Goal: Find specific page/section: Find specific page/section

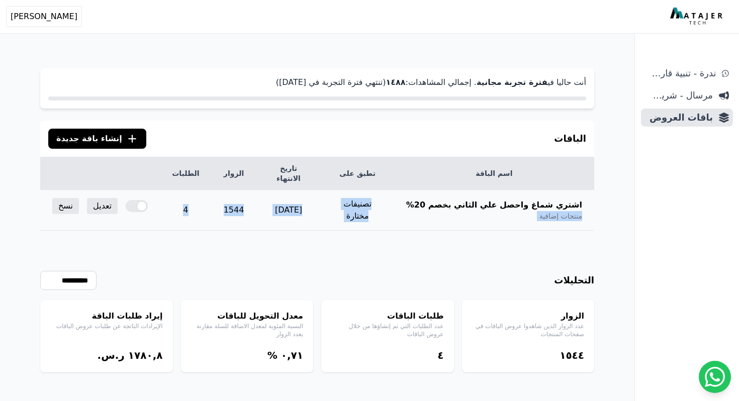
drag, startPoint x: 187, startPoint y: 199, endPoint x: 458, endPoint y: 206, distance: 271.0
click at [458, 206] on tr "اشتري شماغ واحصل علي الثاني بخصم 20% منتجات إضافية تصنيفات مختارة [DATE] 1544 4…" at bounding box center [317, 210] width 554 height 41
click at [458, 206] on div "اشتري شماغ واحصل علي الثاني بخصم 20% منتجات إضافية" at bounding box center [494, 210] width 176 height 22
drag, startPoint x: 593, startPoint y: 188, endPoint x: 307, endPoint y: 208, distance: 287.2
click at [307, 208] on tr "اشتري شماغ واحصل علي الثاني بخصم 20% منتجات إضافية تصنيفات مختارة [DATE] 1544 4…" at bounding box center [317, 210] width 554 height 41
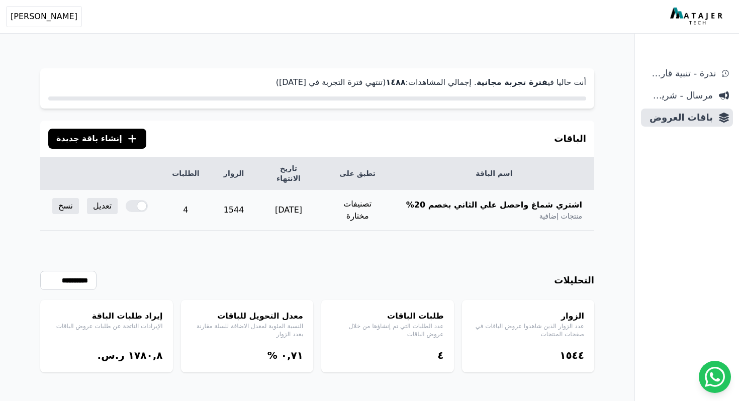
click at [307, 208] on td "[DATE]" at bounding box center [288, 210] width 65 height 41
click at [672, 115] on span "باقات العروض" at bounding box center [679, 118] width 68 height 14
